Goal: Transaction & Acquisition: Purchase product/service

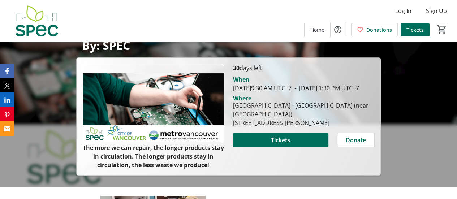
scroll to position [72, 0]
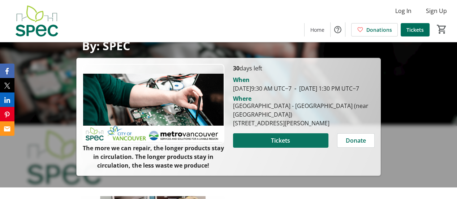
click at [273, 145] on span "Tickets" at bounding box center [280, 140] width 19 height 9
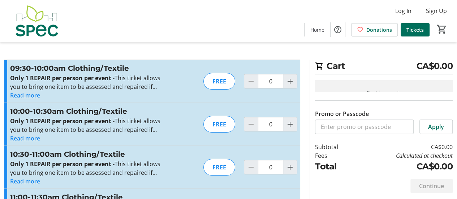
click at [307, 81] on section "Cart CA$0.00 Cart is empty Promo or Passcode Apply Subtotal CA$0.00 Fees Calcul…" at bounding box center [381, 129] width 152 height 139
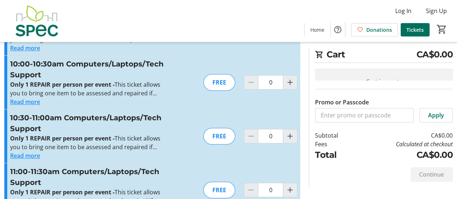
scroll to position [364, 0]
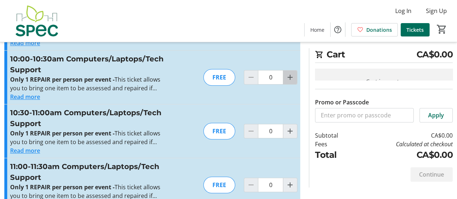
click at [291, 74] on mat-icon "Increment by one" at bounding box center [290, 77] width 9 height 9
type input "1"
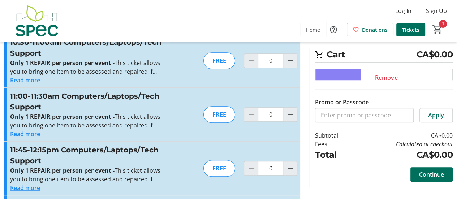
scroll to position [442, 0]
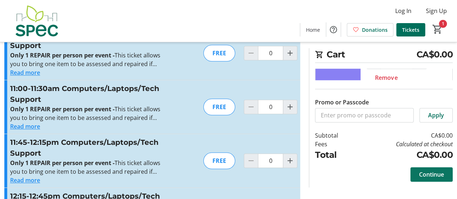
click at [423, 171] on span "Continue" at bounding box center [431, 174] width 25 height 9
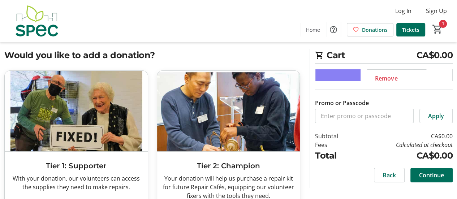
scroll to position [7, 0]
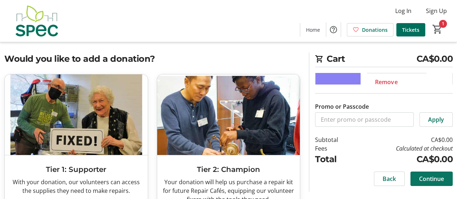
click at [432, 178] on span "Continue" at bounding box center [431, 179] width 25 height 9
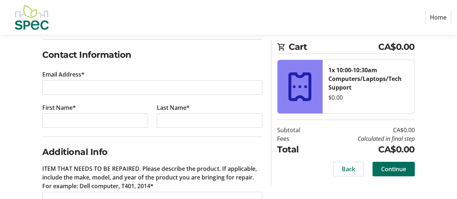
scroll to position [112, 0]
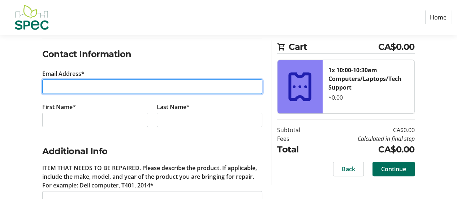
click at [139, 83] on input "Email Address*" at bounding box center [152, 86] width 220 height 14
type input "[EMAIL_ADDRESS][DOMAIN_NAME]"
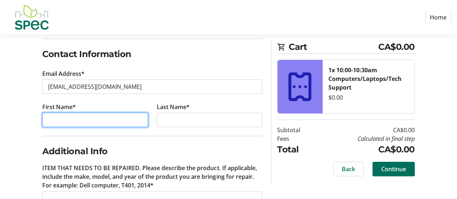
type input "Cloe"
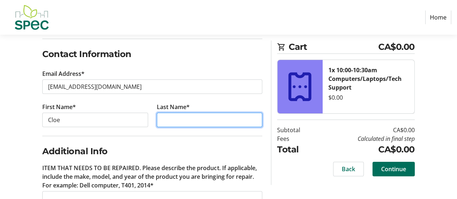
type input "Bretonneau"
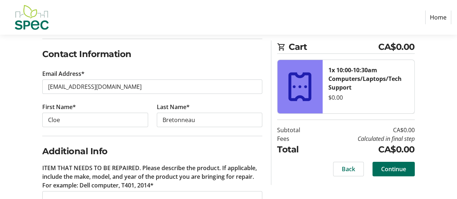
click at [182, 139] on fieldset "Additional Info ITEM THAT NEEDS TO BE REPAIRED. Please describe the product. If…" at bounding box center [152, 196] width 220 height 120
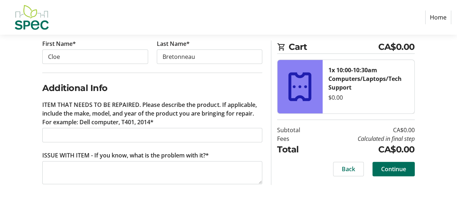
scroll to position [177, 0]
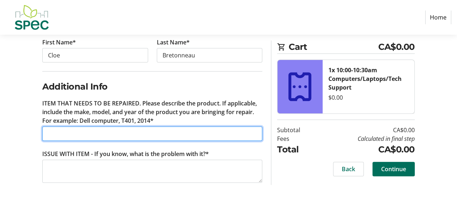
click at [101, 130] on input "ITEM THAT NEEDS TO BE REPAIRED. Please describe the product. If applicable, inc…" at bounding box center [152, 133] width 220 height 14
type input "Pixel 7 smartphone"
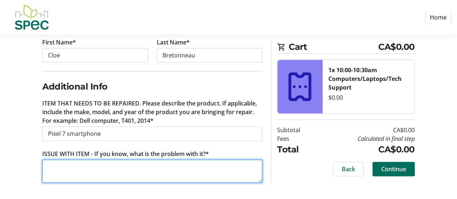
click at [90, 160] on textarea "ISSUE WITH ITEM - If you know, what is the problem with it?*" at bounding box center [152, 171] width 220 height 23
paste textarea "If you have a TV and a USB-C → HDMI adapter (or can borrow one), you can try: C…"
type textarea "If you have a TV and a USB-C → HDMI adapter (or can borrow one), you can try: C…"
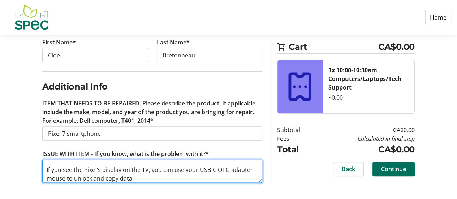
scroll to position [0, 0]
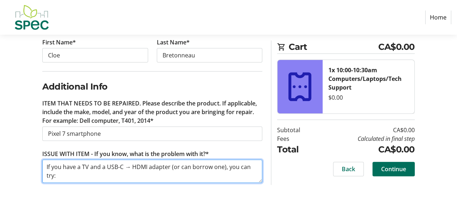
drag, startPoint x: 147, startPoint y: 177, endPoint x: 0, endPoint y: 141, distance: 151.5
click at [0, 141] on div "Log In to Your Account (Optional) Or continue below to checkout as a guest. Log…" at bounding box center [228, 59] width 457 height 283
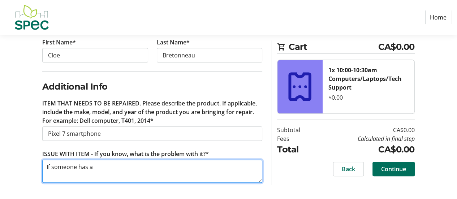
paste textarea "USB-C → HDMI adapter (or can borrow one), you can try: Connect Pixel → adapter …"
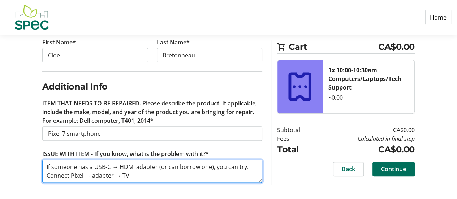
scroll to position [23, 0]
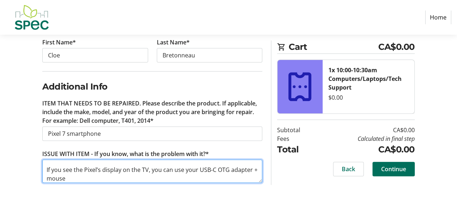
click at [203, 173] on textarea "If someone has a USB-C → HDMI adapter (or can borrow one), you can try: Connect…" at bounding box center [152, 171] width 220 height 23
click at [176, 180] on textarea "If someone has a USB-C → HDMI adapter (or can borrow one), you can try: Connect…" at bounding box center [152, 171] width 220 height 23
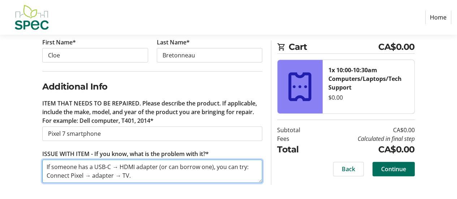
scroll to position [26, 0]
drag, startPoint x: 77, startPoint y: 176, endPoint x: 172, endPoint y: 178, distance: 95.4
click at [172, 178] on textarea "If someone has a USB-C → HDMI adapter (or can borrow one), you can try: Connect…" at bounding box center [152, 171] width 220 height 23
drag, startPoint x: 198, startPoint y: 164, endPoint x: 38, endPoint y: 169, distance: 159.8
click at [38, 169] on div "Log In to Your Account (Optional) Or continue below to checkout as a guest. Log…" at bounding box center [152, 59] width 229 height 283
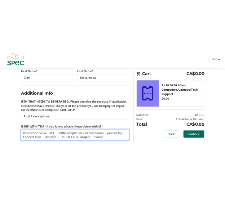
scroll to position [0, 0]
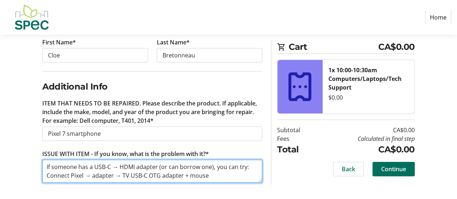
drag, startPoint x: 160, startPoint y: 164, endPoint x: 129, endPoint y: 173, distance: 32.3
click at [129, 173] on textarea "If someone has a USB-C → HDMI adapter (or can borrow one), you can try: Connect…" at bounding box center [152, 171] width 220 height 23
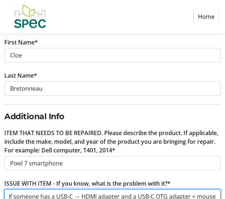
click at [8, 195] on textarea "If someone has a USB-C → HDMI adapter and a USB-C OTG adapter + mouse it would …" at bounding box center [112, 200] width 217 height 23
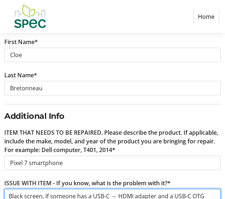
type textarea "Black screen, If someone has a USB-C → HDMI adapter and a USB-C OTG adapter + m…"
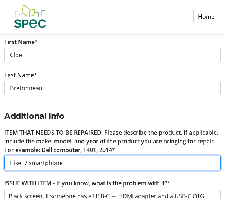
click at [12, 162] on input "Pixel 7 smartphone" at bounding box center [112, 163] width 217 height 14
type input "Google Pixel 7 smartphone"
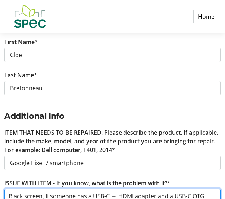
click at [46, 197] on textarea "Black screen, If someone has a USB-C → HDMI adapter and a USB-C OTG adapter + m…" at bounding box center [112, 200] width 217 height 23
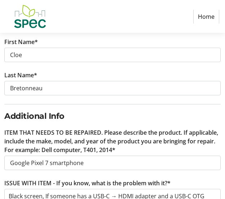
click at [75, 136] on label "ITEM THAT NEEDS TO BE REPAIRED. Please describe the product. If applicable, inc…" at bounding box center [112, 141] width 217 height 26
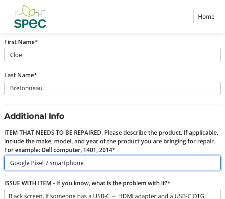
click at [75, 156] on input "Google Pixel 7 smartphone" at bounding box center [112, 163] width 217 height 14
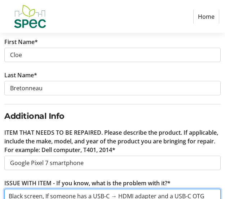
click at [45, 193] on textarea "Black screen, If someone has a USB-C → HDMI adapter and a USB-C OTG adapter + m…" at bounding box center [112, 200] width 217 height 23
paste textarea "Try to wake the display"
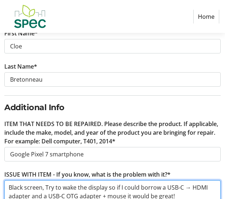
click at [45, 185] on textarea "Black screen, Try to wake the display so if I could borrow a USB-C → HDMI adapt…" at bounding box center [112, 191] width 217 height 23
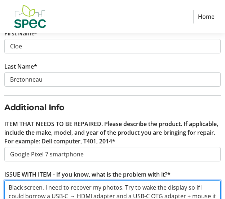
click at [175, 189] on textarea "Black screen, I need to recover my photos. Try to wake the display so if I coul…" at bounding box center [112, 191] width 217 height 23
click at [209, 194] on textarea "Black screen, I need to recover my photos. Try to wake the display so if I coul…" at bounding box center [112, 191] width 217 height 23
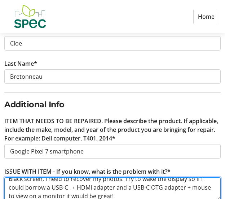
type textarea "Black screen, I need to recover my photos. Try to wake the display so if I coul…"
click at [124, 186] on textarea "Black screen, I need to recover my photos. Try to wake the display so if I coul…" at bounding box center [112, 188] width 217 height 23
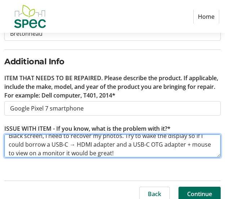
scroll to position [238, 0]
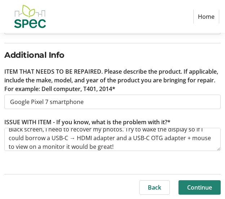
click at [200, 183] on span "Continue" at bounding box center [200, 187] width 25 height 9
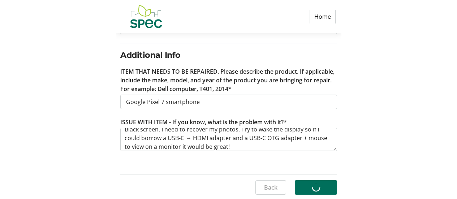
scroll to position [0, 0]
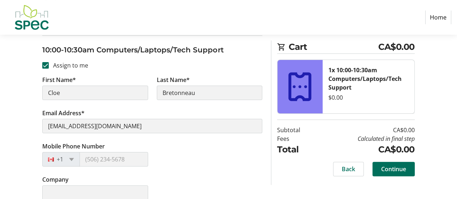
scroll to position [142, 0]
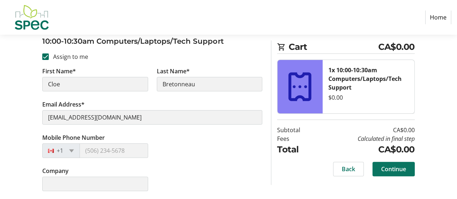
click at [391, 167] on span "Continue" at bounding box center [393, 169] width 25 height 9
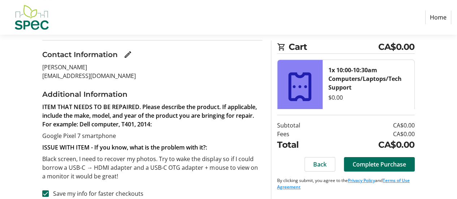
scroll to position [84, 0]
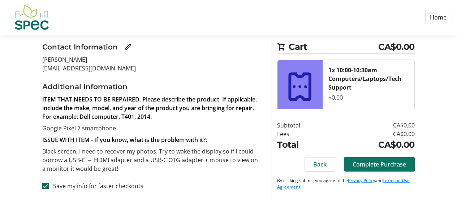
click at [379, 163] on span "Complete Purchase" at bounding box center [379, 164] width 53 height 9
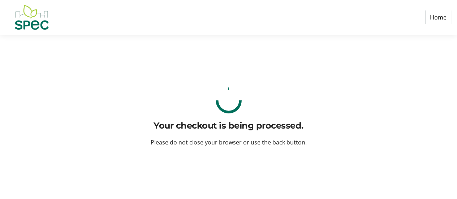
scroll to position [0, 0]
